Goal: Information Seeking & Learning: Learn about a topic

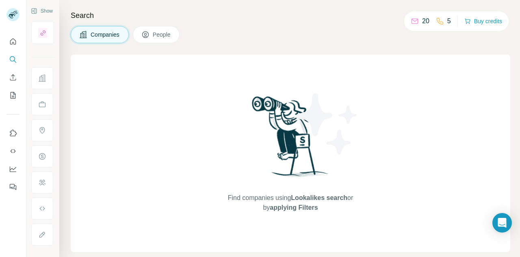
click at [145, 32] on icon at bounding box center [145, 34] width 7 height 7
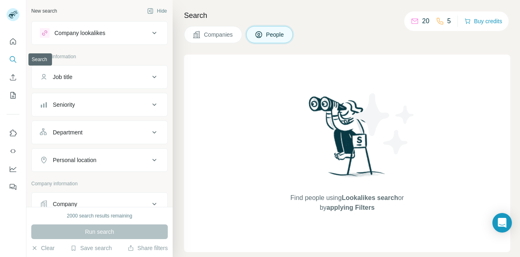
click at [12, 59] on icon "Search" at bounding box center [13, 59] width 8 height 8
click at [272, 113] on div "Find people using Lookalikes search or by applying Filters" at bounding box center [347, 152] width 327 height 197
click at [12, 43] on icon "Quick start" at bounding box center [13, 41] width 6 height 6
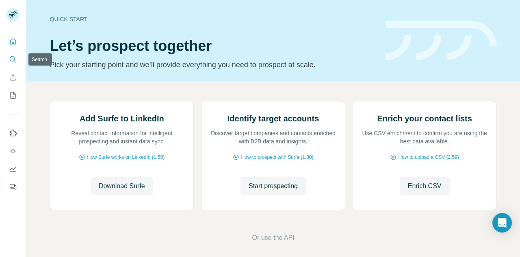
click at [11, 57] on icon "Search" at bounding box center [13, 59] width 8 height 8
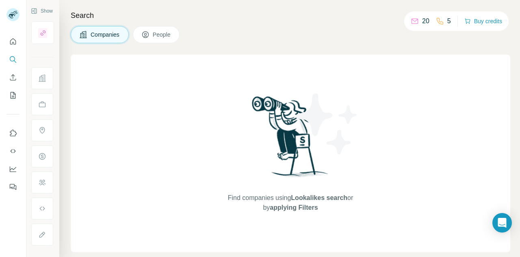
click at [164, 39] on button "People" at bounding box center [156, 34] width 47 height 17
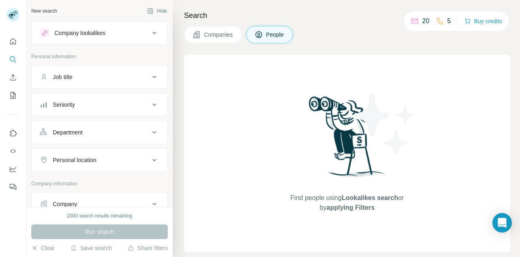
click at [103, 82] on button "Job title" at bounding box center [100, 77] width 136 height 20
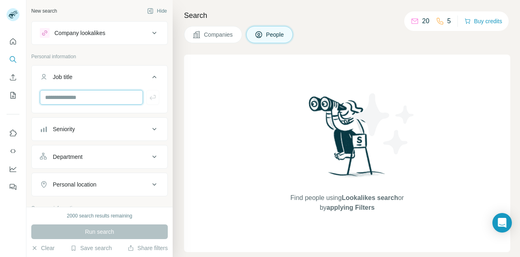
click at [89, 98] on input "text" at bounding box center [91, 97] width 103 height 15
click at [102, 51] on div "Company lookalikes Personal information Job title Seniority Department Personal…" at bounding box center [99, 213] width 137 height 385
click at [14, 44] on icon "Quick start" at bounding box center [13, 41] width 8 height 8
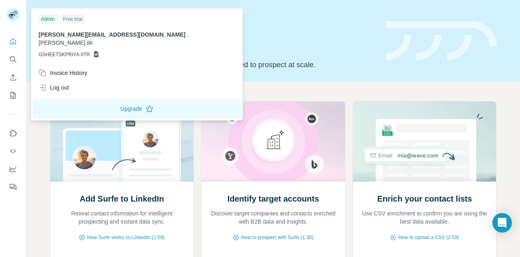
click at [13, 11] on rect at bounding box center [13, 14] width 13 height 13
click at [258, 31] on div "Quick start Let’s prospect together Pick your starting point and we’ll provide …" at bounding box center [213, 40] width 327 height 59
